Goal: Task Accomplishment & Management: Manage account settings

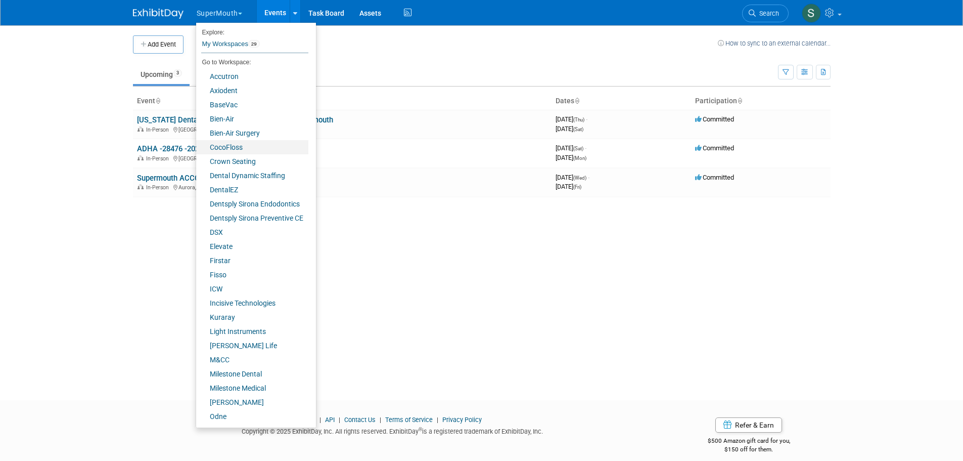
click at [235, 142] on link "CocoFloss" at bounding box center [252, 147] width 112 height 14
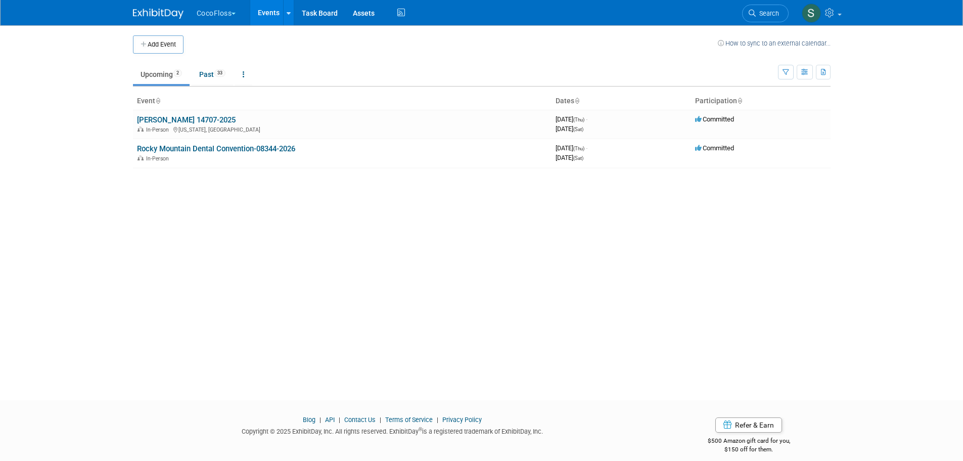
click at [218, 119] on link "ADA SmileCon 14707-2025" at bounding box center [186, 119] width 99 height 9
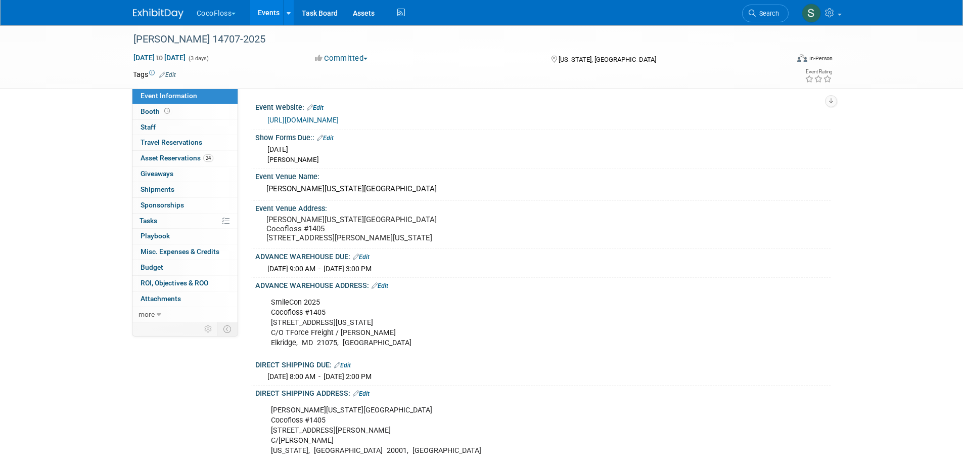
click at [151, 111] on span "Booth" at bounding box center [156, 111] width 31 height 8
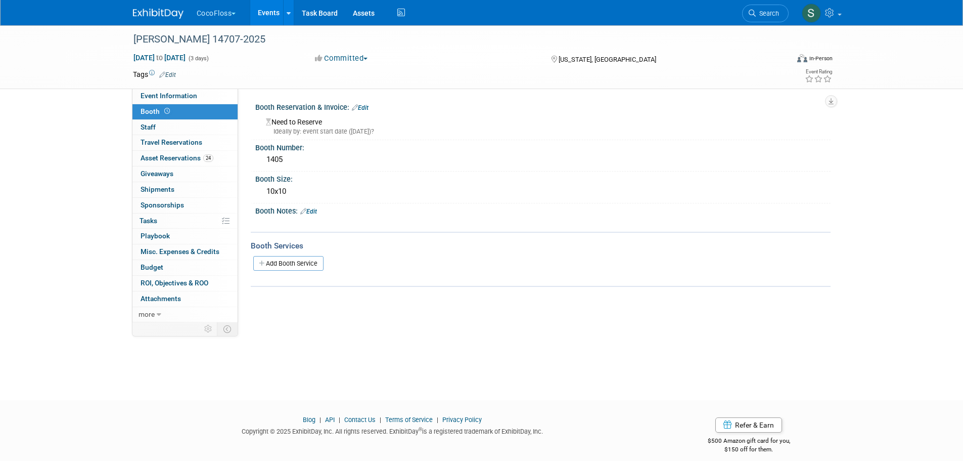
click at [366, 109] on link "Edit" at bounding box center [360, 107] width 17 height 7
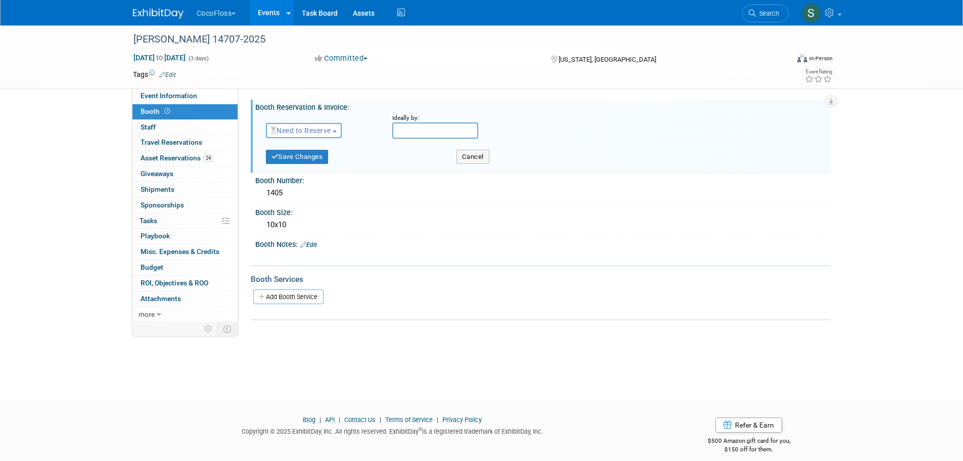
click at [328, 129] on span "Need to Reserve" at bounding box center [301, 130] width 60 height 8
click at [321, 158] on link "Reserved" at bounding box center [321, 162] width 108 height 14
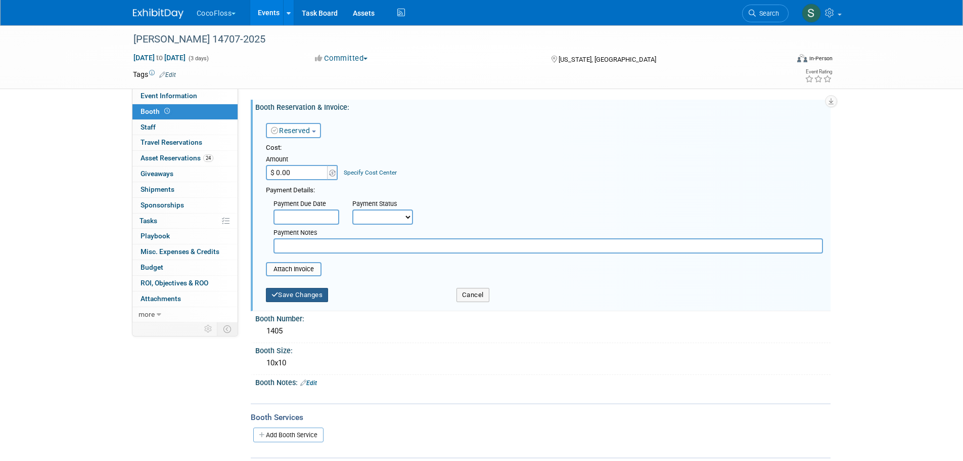
click at [310, 295] on button "Save Changes" at bounding box center [297, 295] width 63 height 14
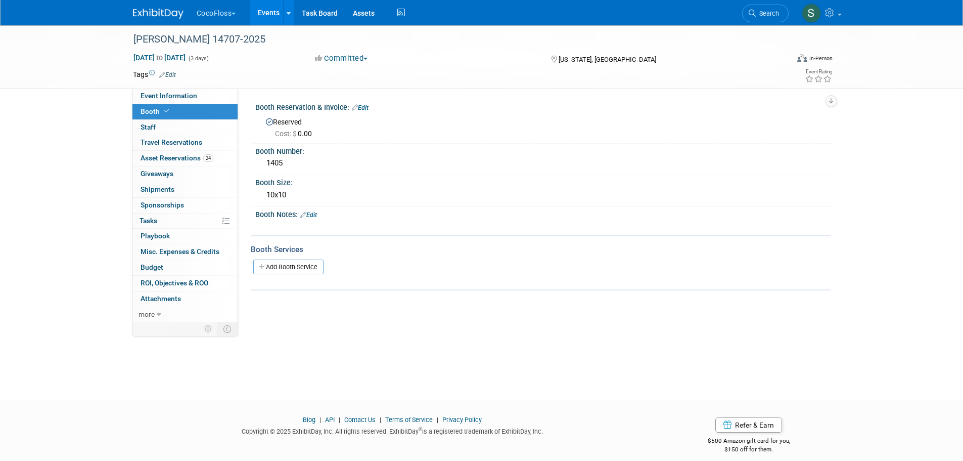
click at [187, 91] on link "Event Information" at bounding box center [184, 96] width 105 height 15
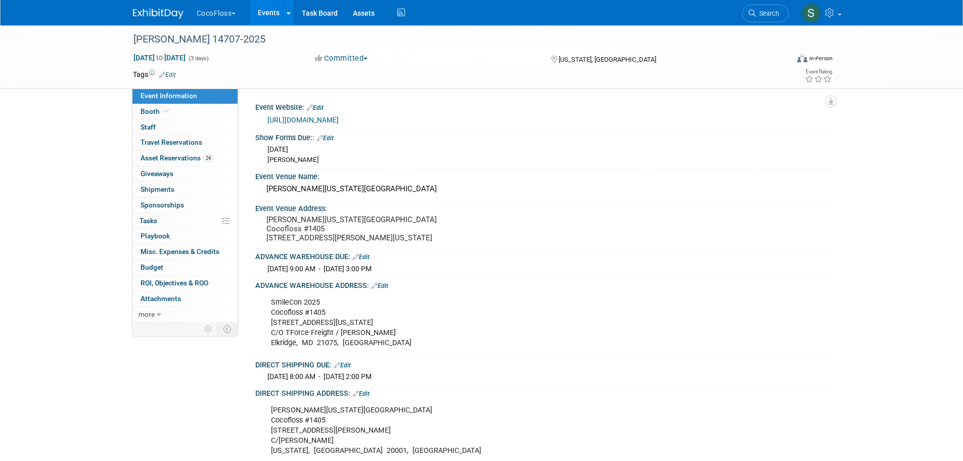
click at [221, 11] on button "CocoFloss" at bounding box center [222, 11] width 53 height 22
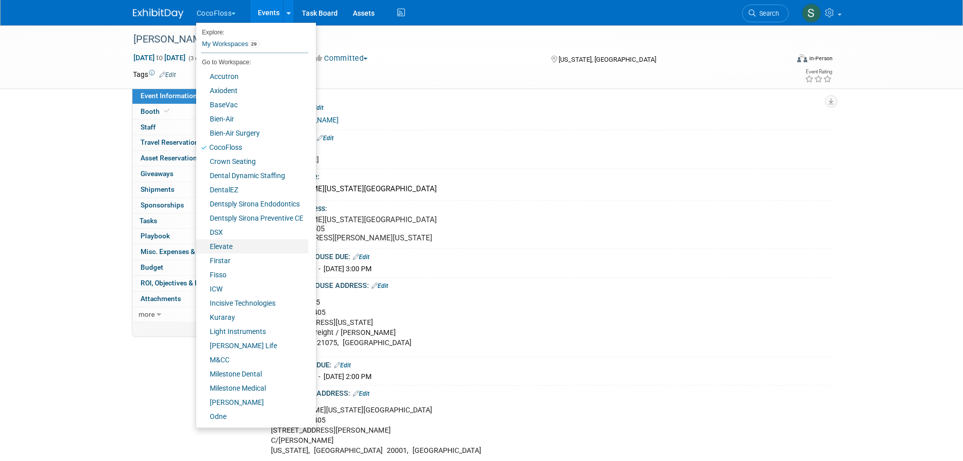
click at [222, 244] on link "Elevate" at bounding box center [252, 246] width 112 height 14
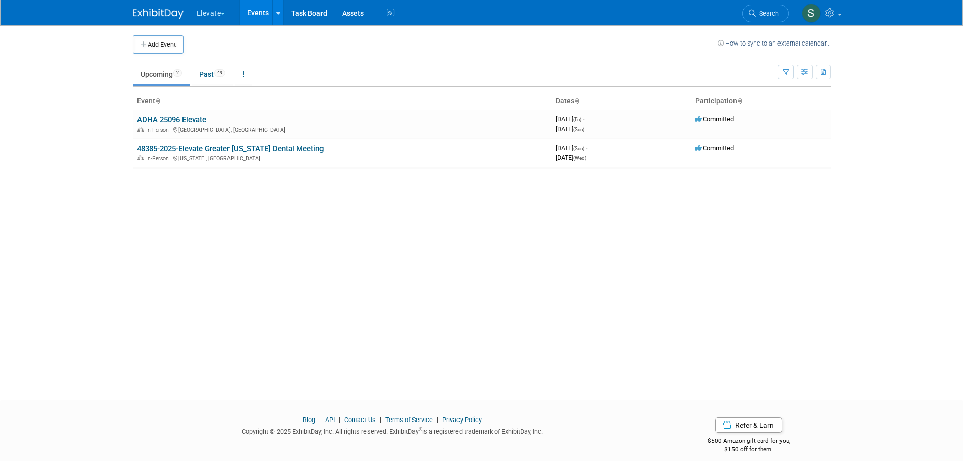
click at [211, 4] on button "Elevate" at bounding box center [217, 11] width 42 height 22
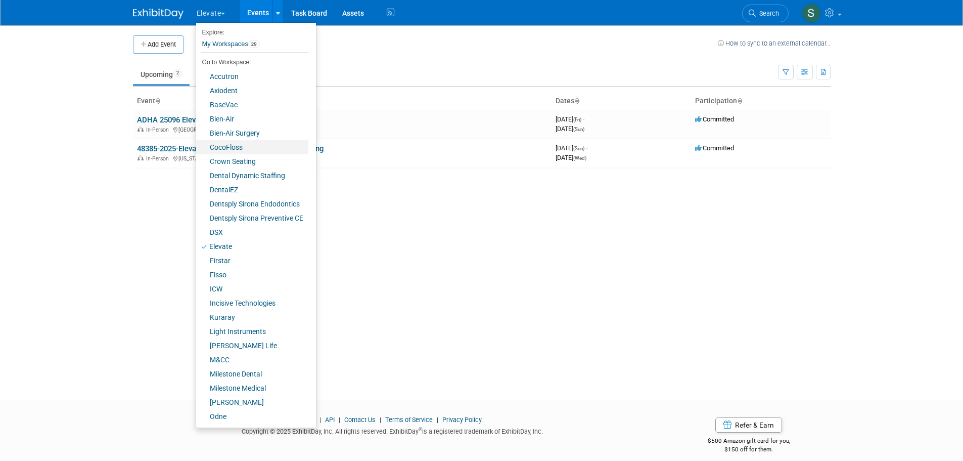
click at [234, 146] on link "CocoFloss" at bounding box center [252, 147] width 112 height 14
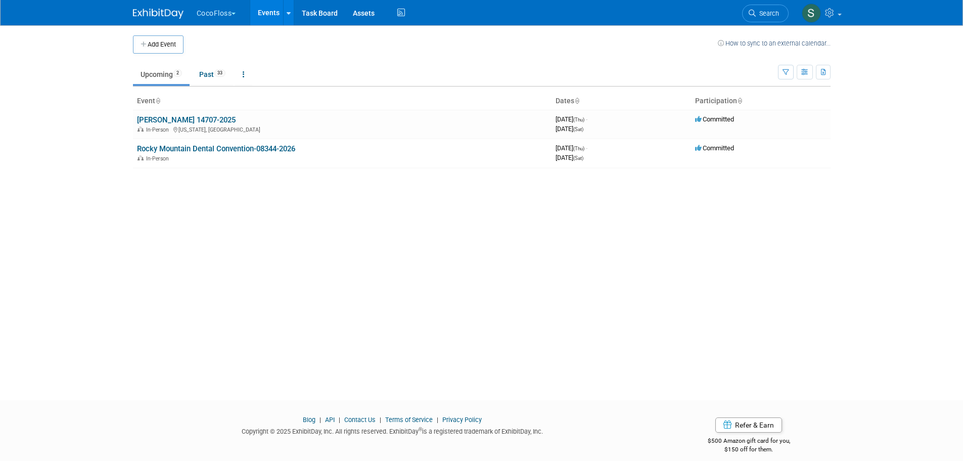
click at [160, 122] on link "[PERSON_NAME] 14707-2025" at bounding box center [186, 119] width 99 height 9
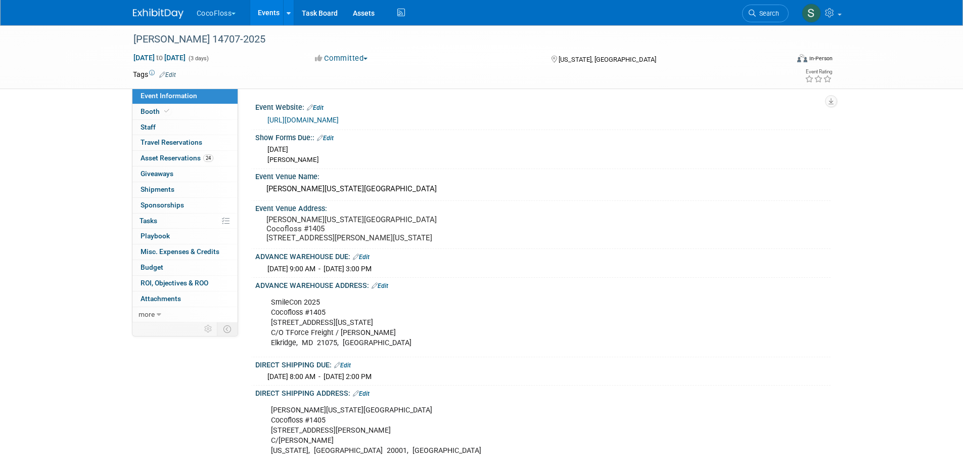
click at [204, 8] on button "CocoFloss" at bounding box center [222, 11] width 53 height 22
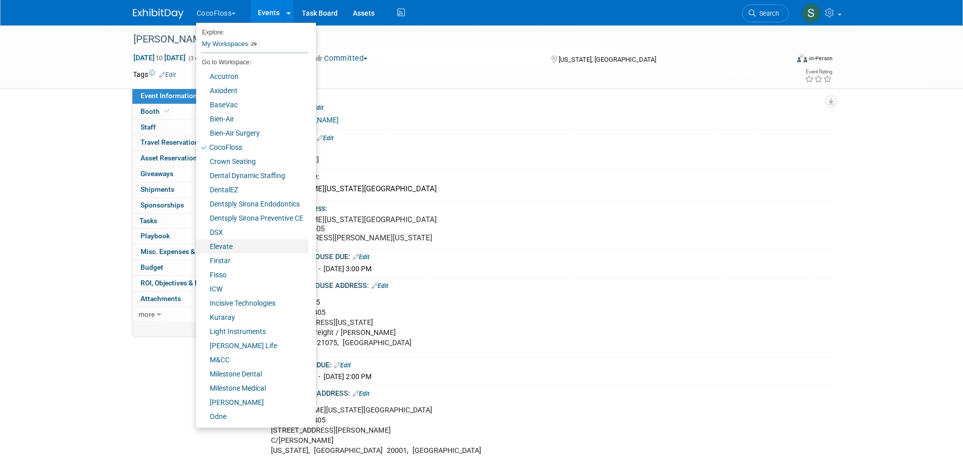
click at [239, 247] on link "Elevate" at bounding box center [252, 246] width 112 height 14
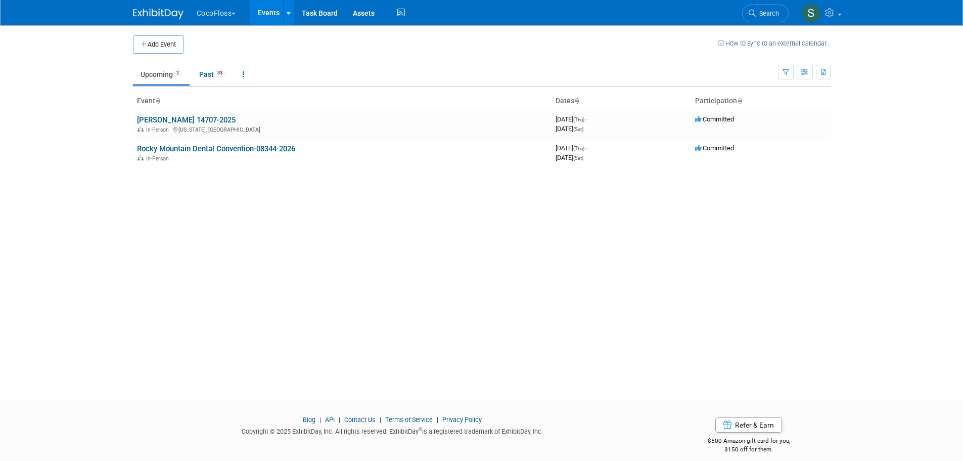
click at [210, 8] on button "CocoFloss" at bounding box center [222, 11] width 53 height 22
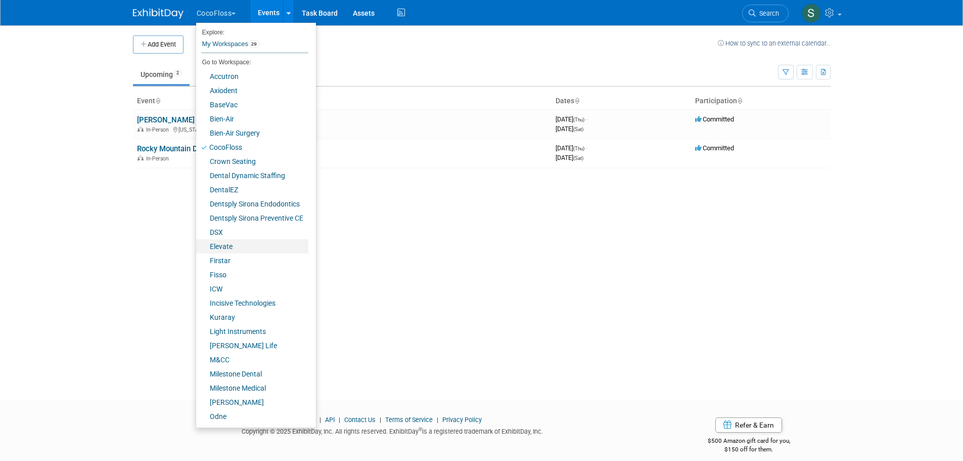
click at [233, 248] on link "Elevate" at bounding box center [252, 246] width 112 height 14
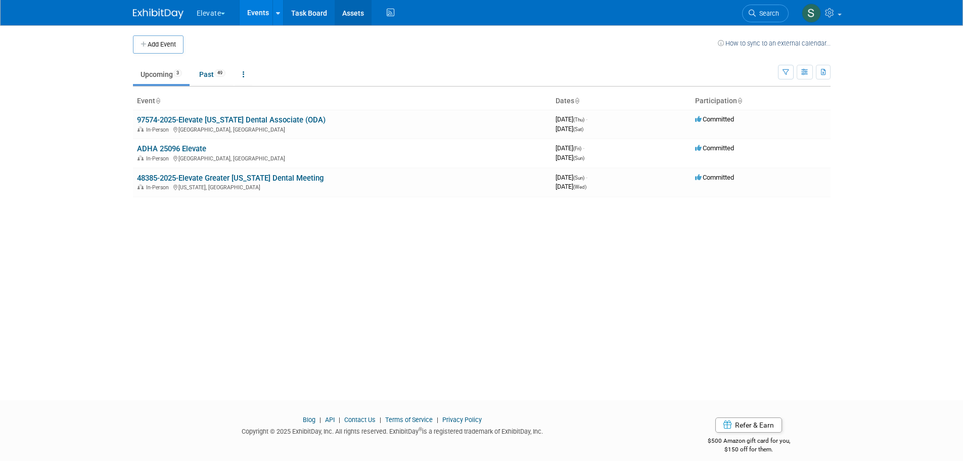
click at [353, 13] on link "Assets" at bounding box center [353, 12] width 37 height 25
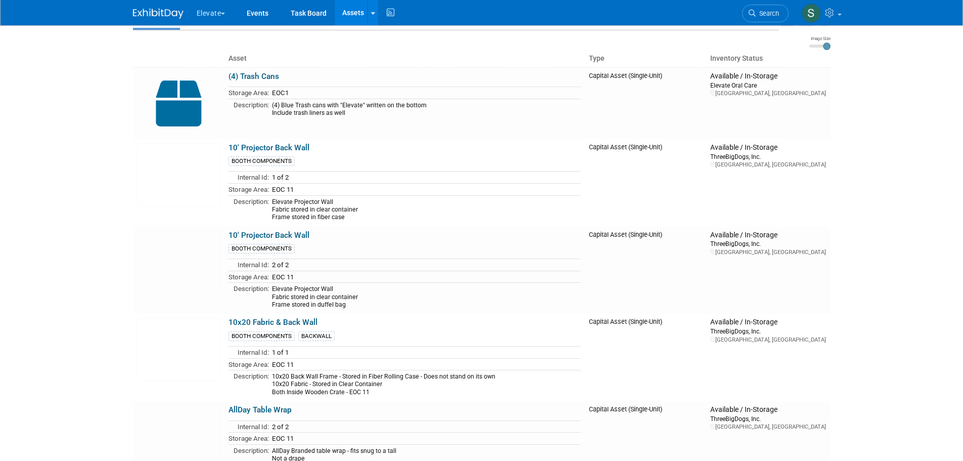
scroll to position [67, 0]
